Goal: Navigation & Orientation: Find specific page/section

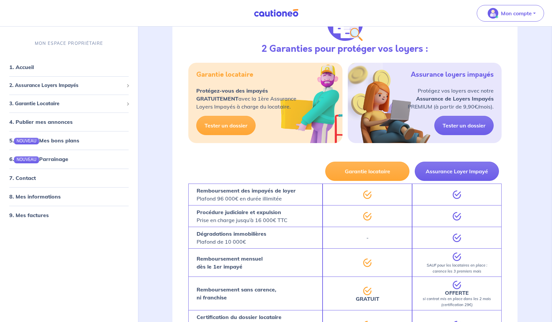
scroll to position [191, 0]
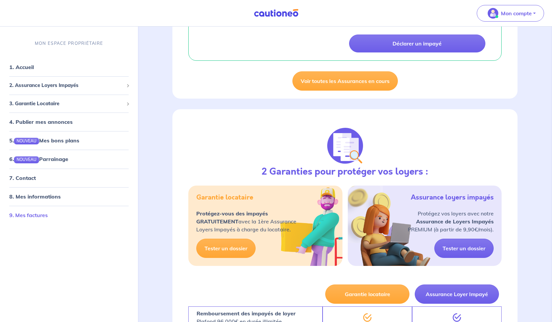
click at [25, 216] on link "9. Mes factures" at bounding box center [28, 215] width 38 height 7
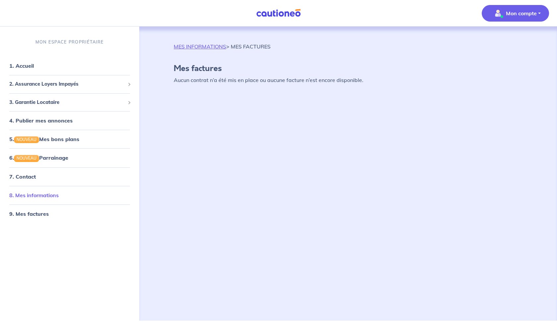
click at [30, 196] on link "8. Mes informations" at bounding box center [33, 195] width 49 height 7
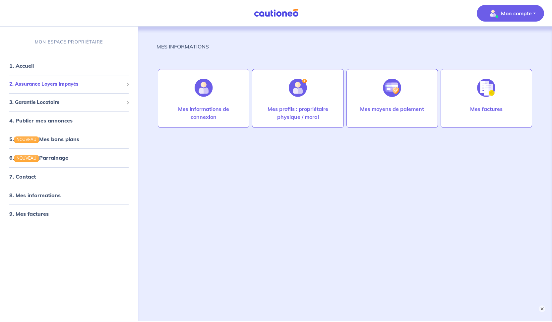
click at [48, 83] on span "2. Assurance Loyers Impayés" at bounding box center [66, 84] width 114 height 8
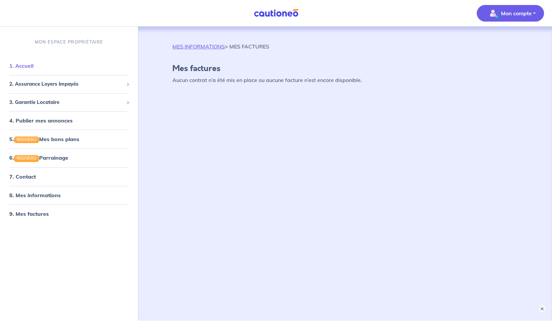
click at [33, 66] on link "1. Accueil" at bounding box center [21, 65] width 24 height 7
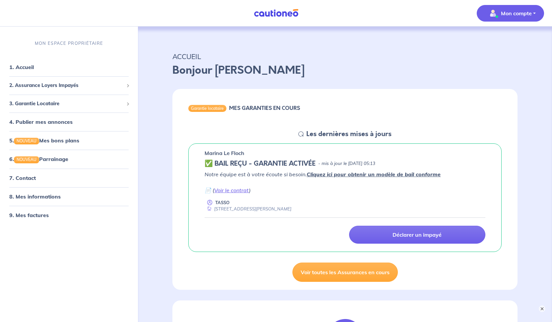
click at [509, 13] on p "Mon compte" at bounding box center [516, 13] width 31 height 8
